Goal: Task Accomplishment & Management: Use online tool/utility

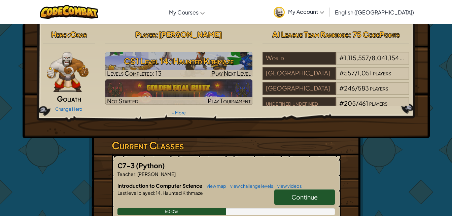
click at [209, 155] on div "C7-3 (Python) Teacher : [PERSON_NAME] Introduction to Computer Science view map…" at bounding box center [226, 214] width 229 height 119
click at [289, 197] on link "Continue" at bounding box center [304, 196] width 61 height 15
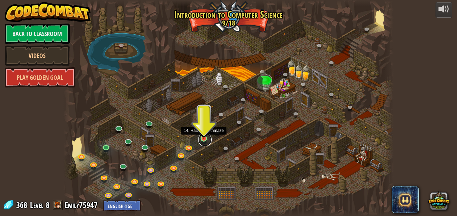
click at [203, 140] on link at bounding box center [204, 139] width 13 height 13
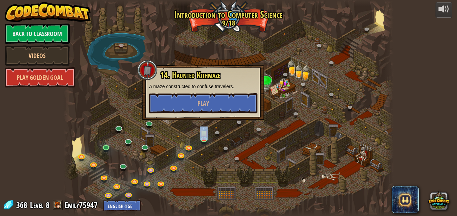
drag, startPoint x: 146, startPoint y: 72, endPoint x: 149, endPoint y: 61, distance: 11.8
click at [149, 61] on div at bounding box center [147, 70] width 20 height 20
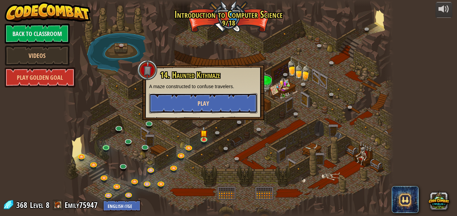
click at [189, 104] on button "Play" at bounding box center [203, 103] width 108 height 20
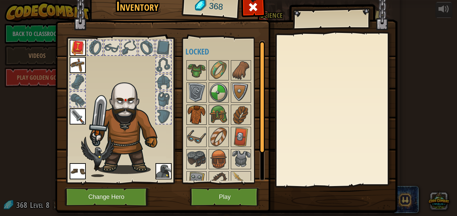
click at [191, 112] on img at bounding box center [196, 114] width 19 height 19
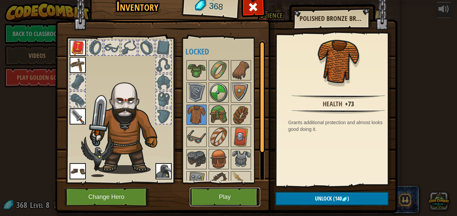
click at [213, 197] on button "Play" at bounding box center [225, 197] width 70 height 18
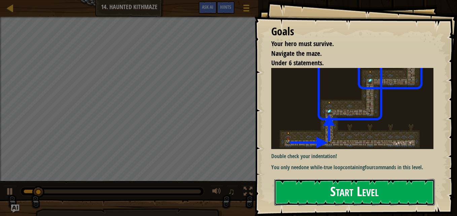
click at [314, 192] on button "Start Level" at bounding box center [354, 192] width 160 height 27
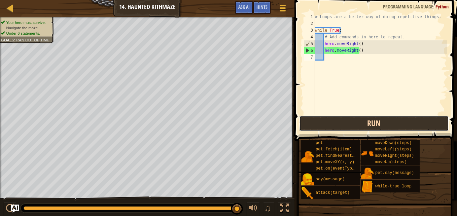
click at [324, 126] on button "Run" at bounding box center [374, 123] width 150 height 15
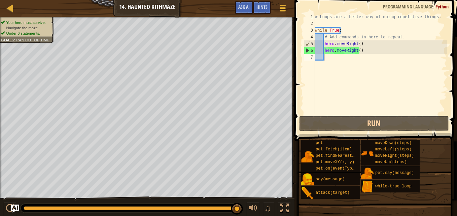
type textarea "h"
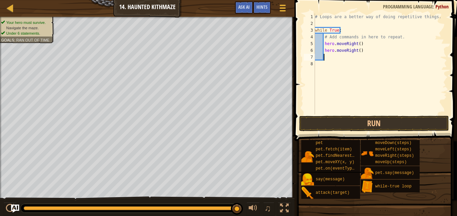
scroll to position [3, 0]
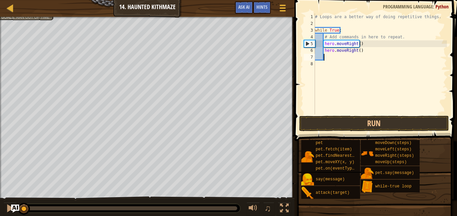
drag, startPoint x: 236, startPoint y: 212, endPoint x: 0, endPoint y: 178, distance: 238.4
click at [0, 0] on html "Map Introduction to Computer Science 14. Haunted Kithmaze Game Menu Done Hints …" at bounding box center [228, 0] width 457 height 0
click at [5, 203] on button at bounding box center [9, 209] width 13 height 14
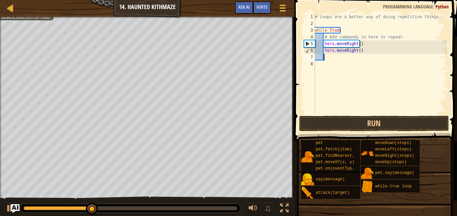
click at [14, 207] on img "Ask AI" at bounding box center [15, 208] width 9 height 9
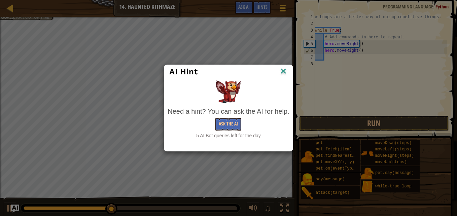
click at [280, 71] on img at bounding box center [283, 72] width 9 height 10
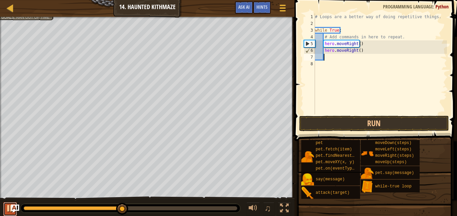
click at [7, 209] on div at bounding box center [10, 208] width 9 height 9
